Goal: Task Accomplishment & Management: Use online tool/utility

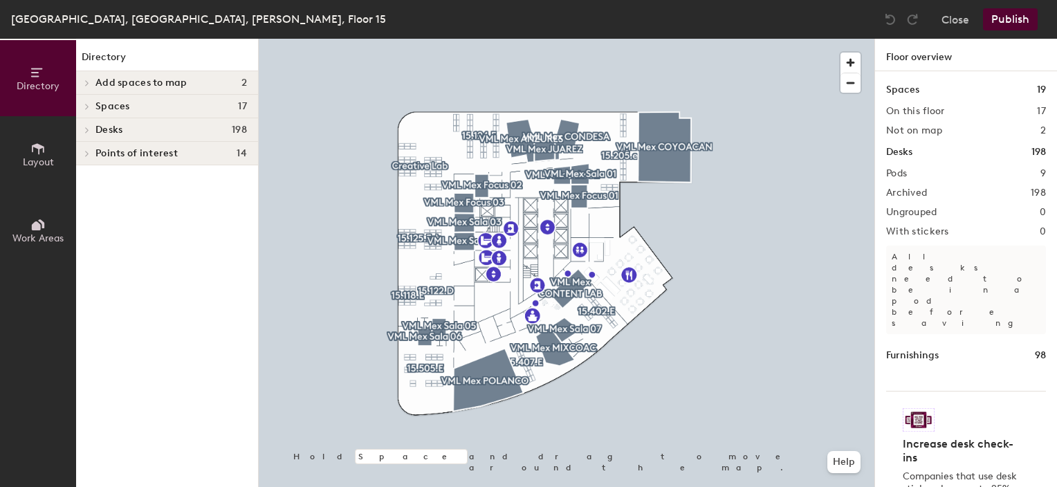
click at [86, 106] on icon at bounding box center [87, 106] width 6 height 7
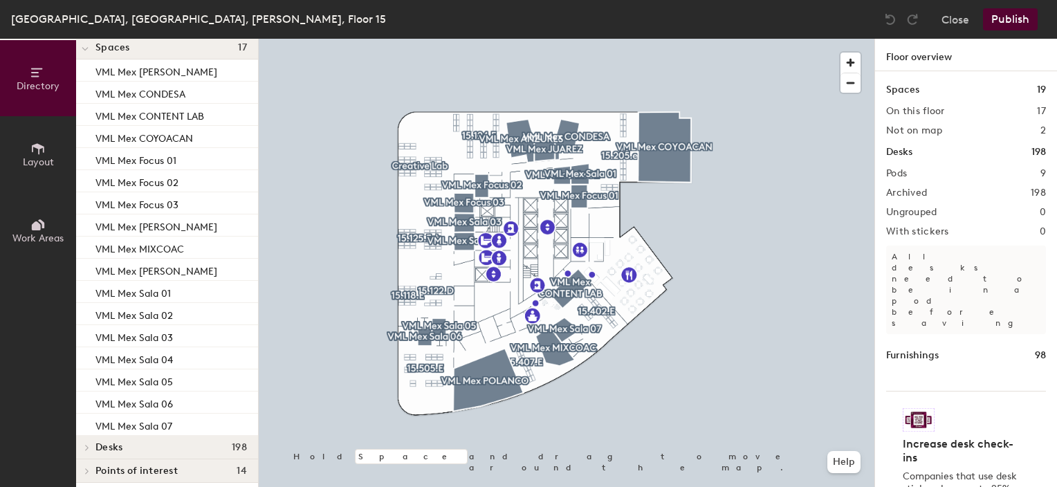
scroll to position [66, 0]
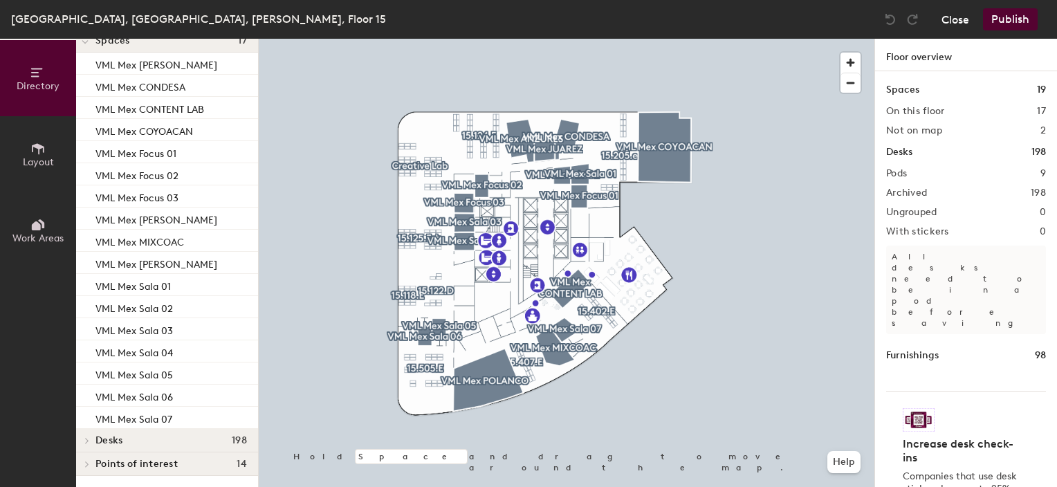
click at [955, 17] on button "Close" at bounding box center [956, 19] width 28 height 22
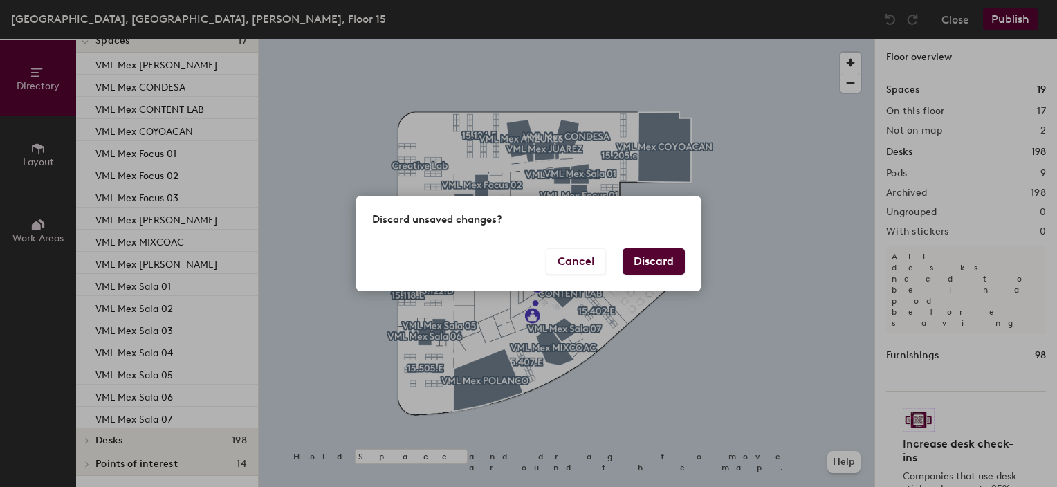
click at [664, 266] on button "Discard" at bounding box center [654, 261] width 62 height 26
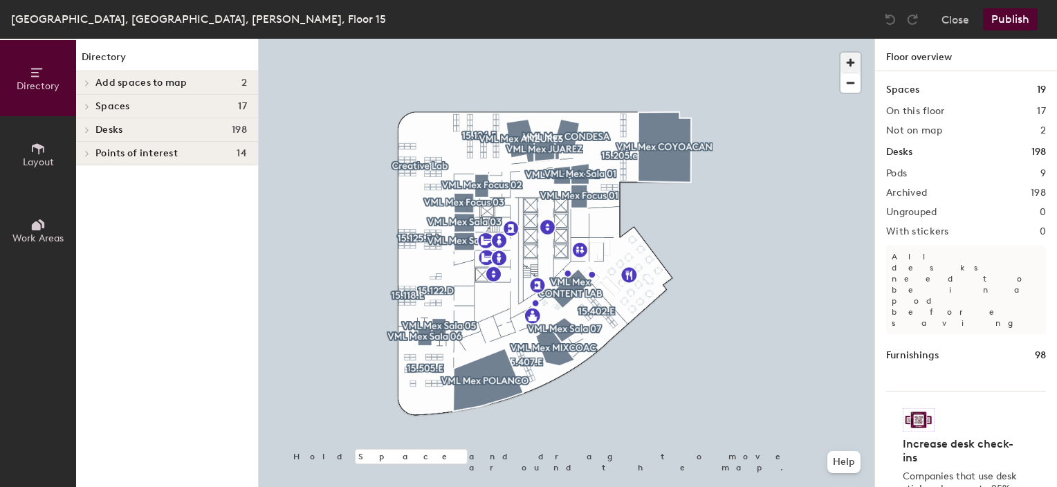
click at [856, 61] on span "button" at bounding box center [851, 63] width 20 height 20
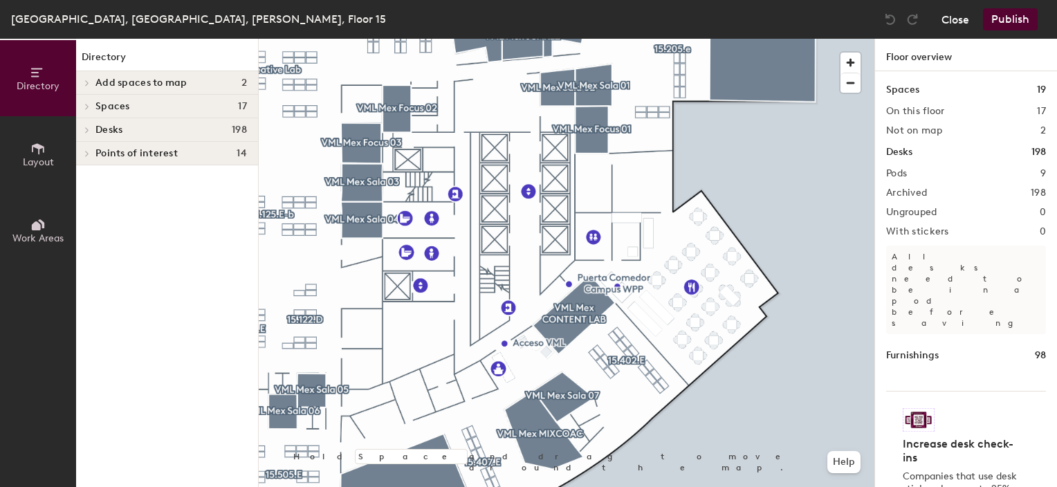
click at [952, 18] on button "Close" at bounding box center [956, 19] width 28 height 22
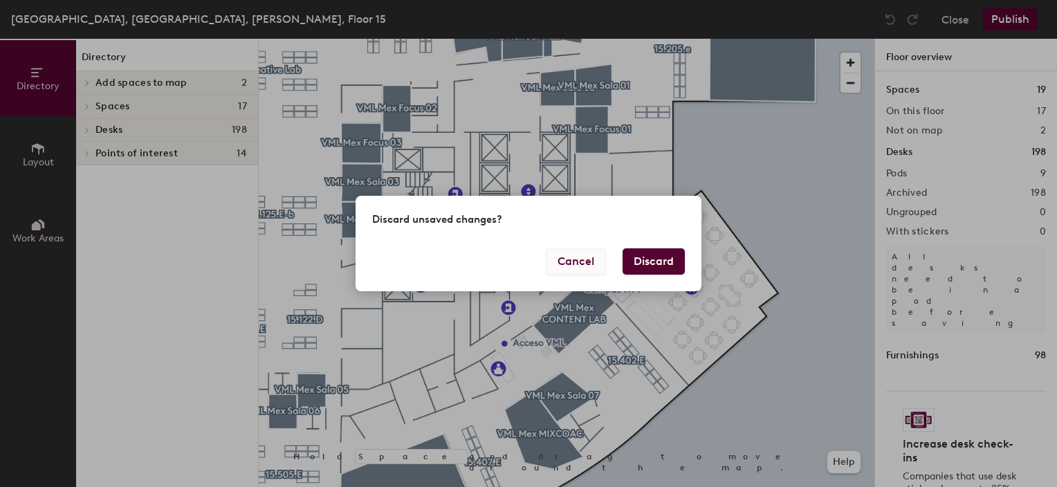
click at [583, 263] on button "Cancel" at bounding box center [576, 261] width 60 height 26
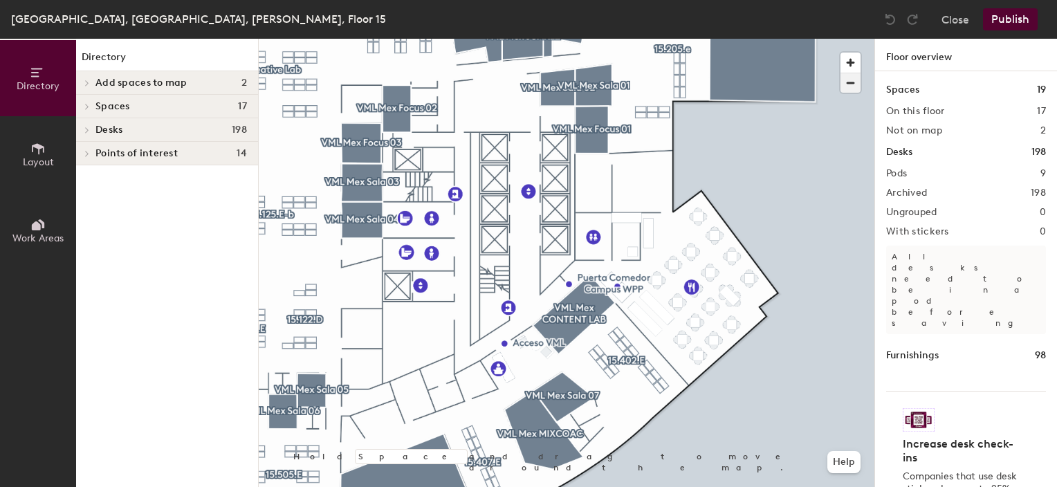
click at [846, 75] on span "button" at bounding box center [851, 82] width 20 height 19
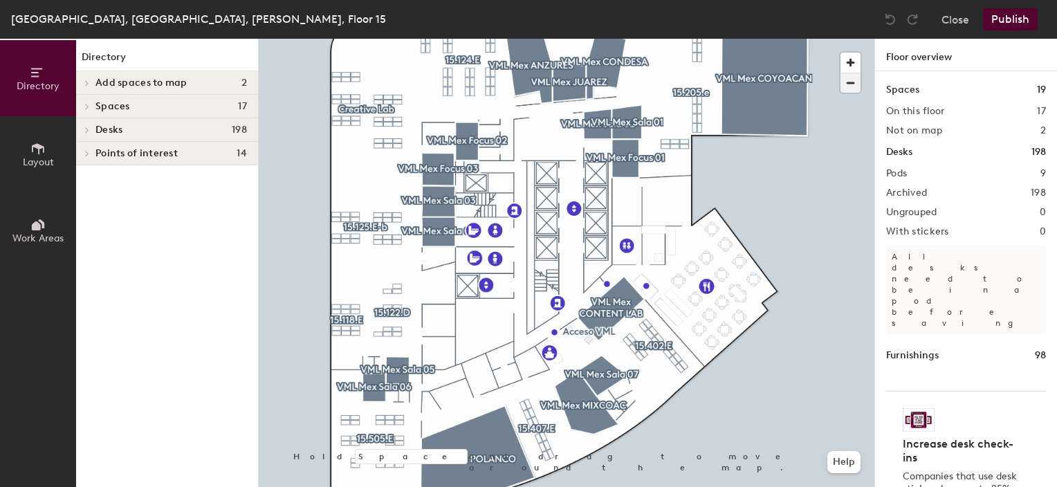
click at [849, 77] on span "button" at bounding box center [851, 82] width 20 height 19
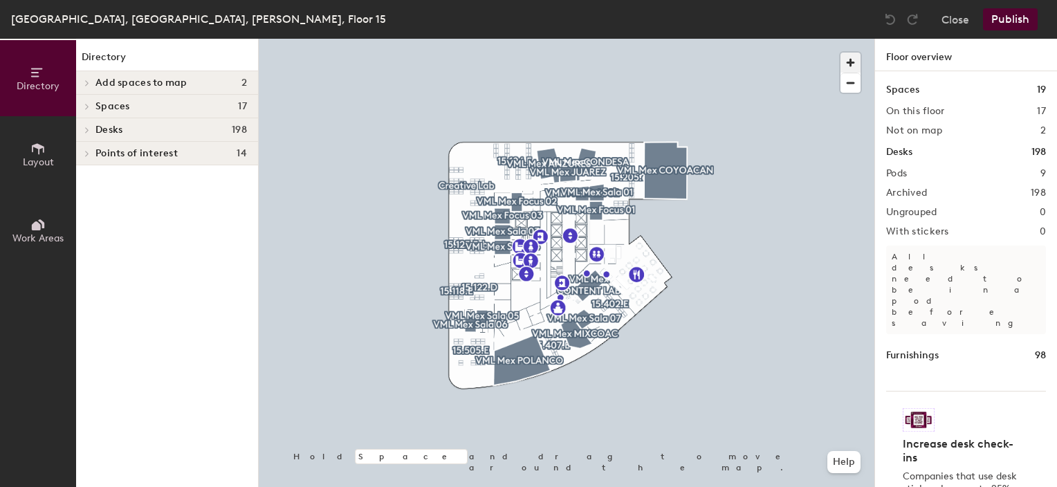
click at [850, 61] on span "button" at bounding box center [851, 63] width 20 height 20
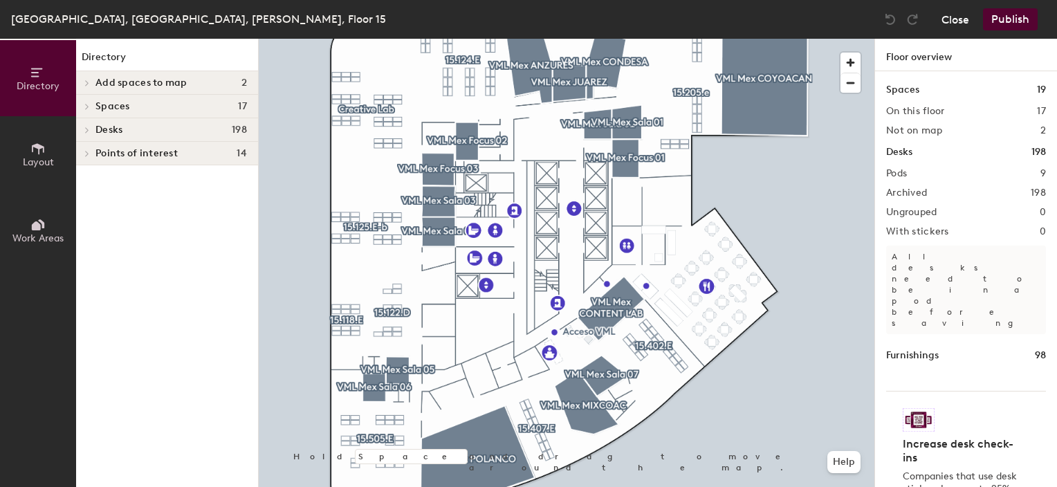
click at [959, 24] on button "Close" at bounding box center [956, 19] width 28 height 22
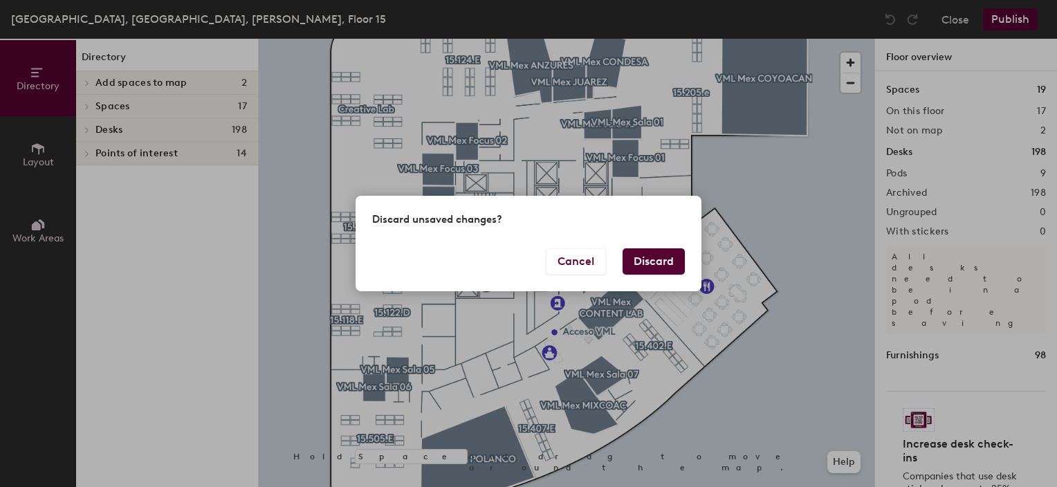
click at [673, 262] on button "Discard" at bounding box center [654, 261] width 62 height 26
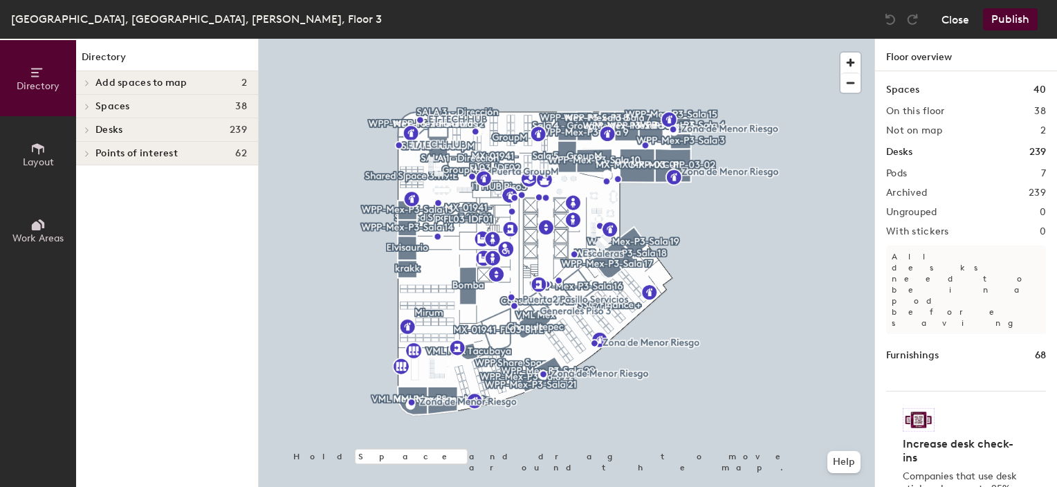
click at [952, 12] on button "Close" at bounding box center [956, 19] width 28 height 22
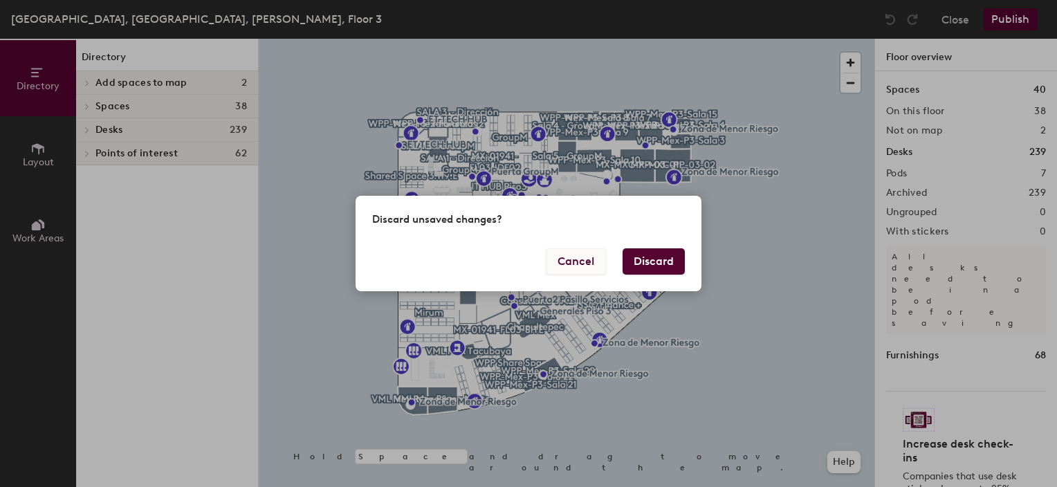
click at [590, 255] on button "Cancel" at bounding box center [576, 261] width 60 height 26
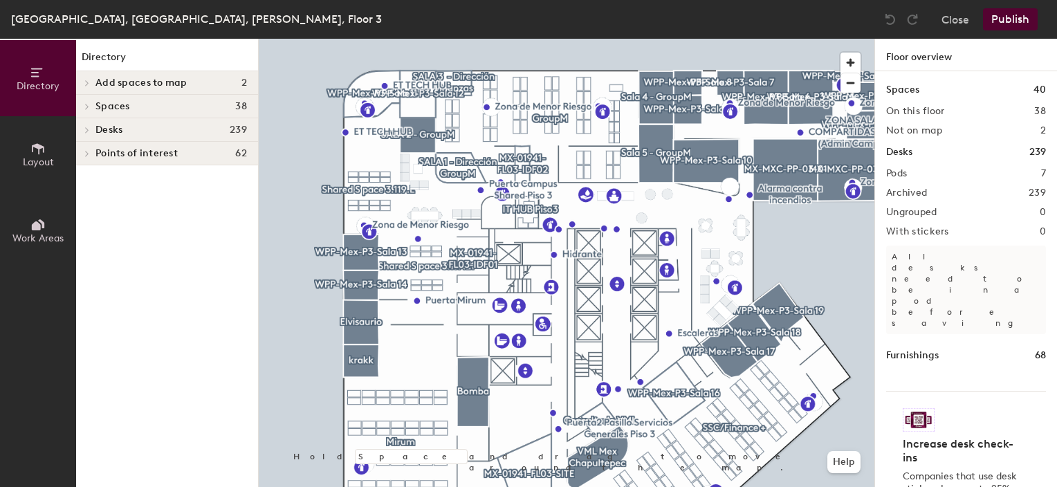
click at [974, 17] on div "Close Publish" at bounding box center [962, 19] width 167 height 22
click at [965, 25] on button "Close" at bounding box center [956, 19] width 28 height 22
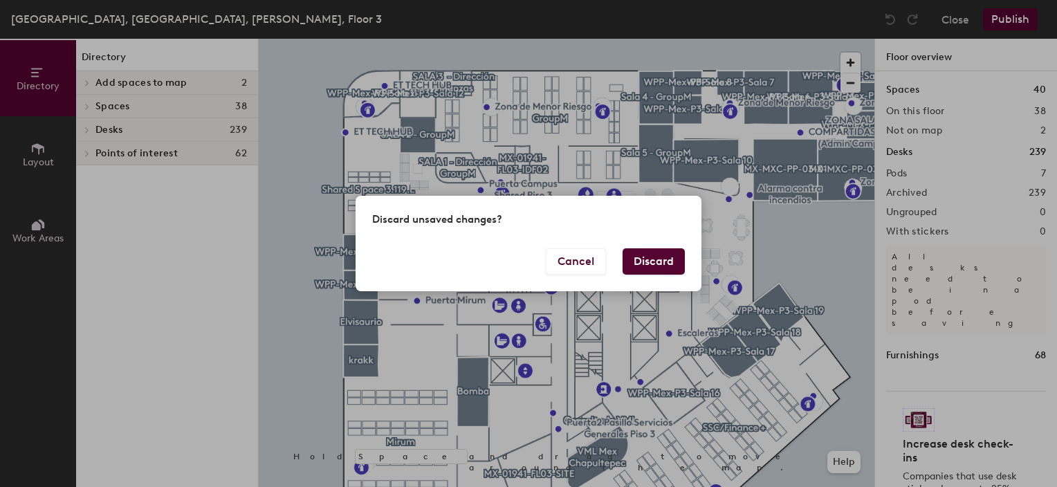
click at [678, 255] on button "Discard" at bounding box center [654, 261] width 62 height 26
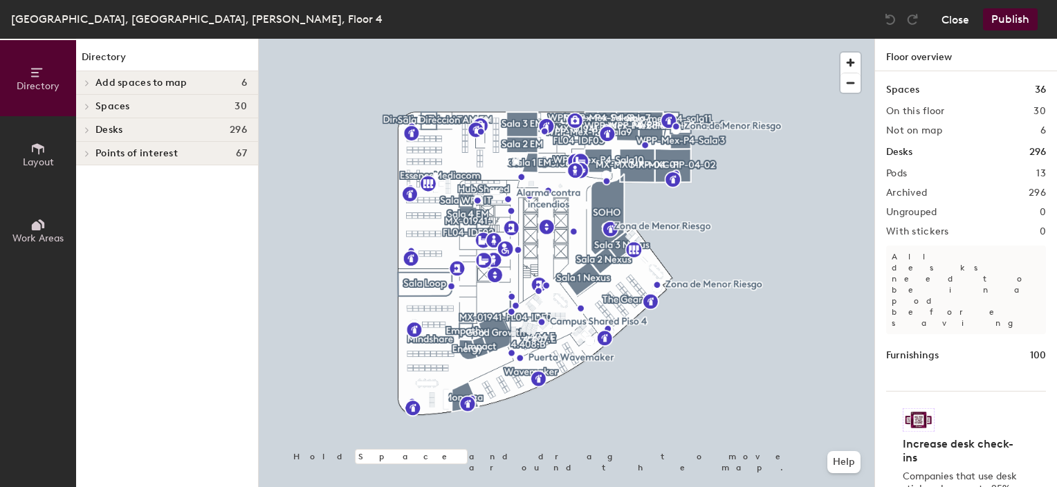
click at [965, 21] on button "Close" at bounding box center [956, 19] width 28 height 22
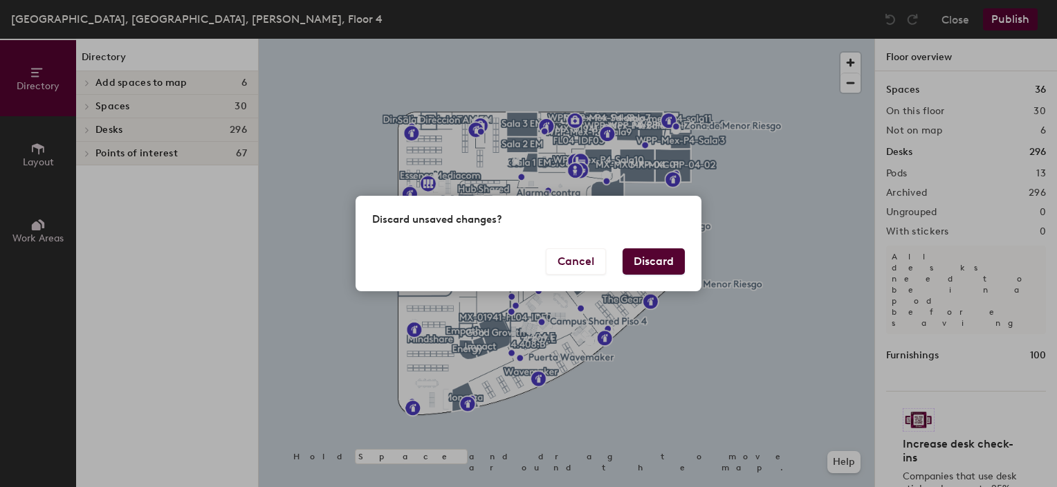
click at [651, 258] on button "Discard" at bounding box center [654, 261] width 62 height 26
